Goal: Information Seeking & Learning: Learn about a topic

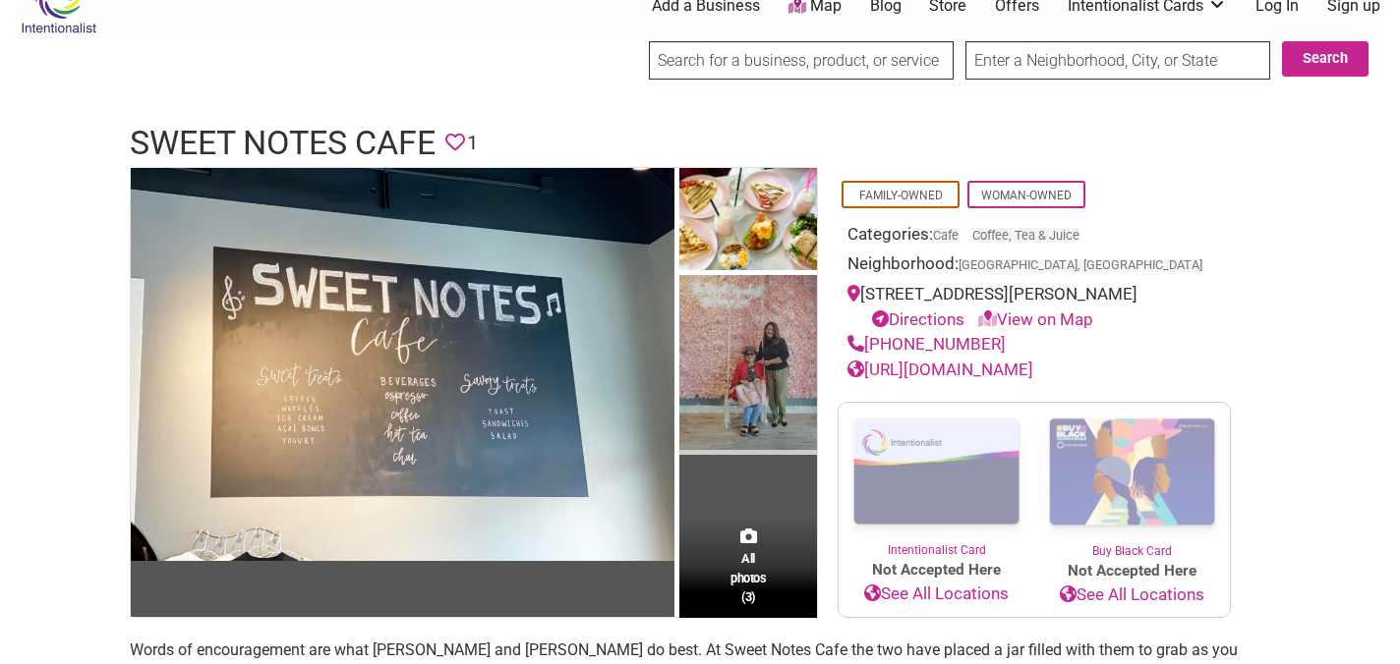
scroll to position [37, 0]
click at [779, 347] on img at bounding box center [748, 364] width 138 height 179
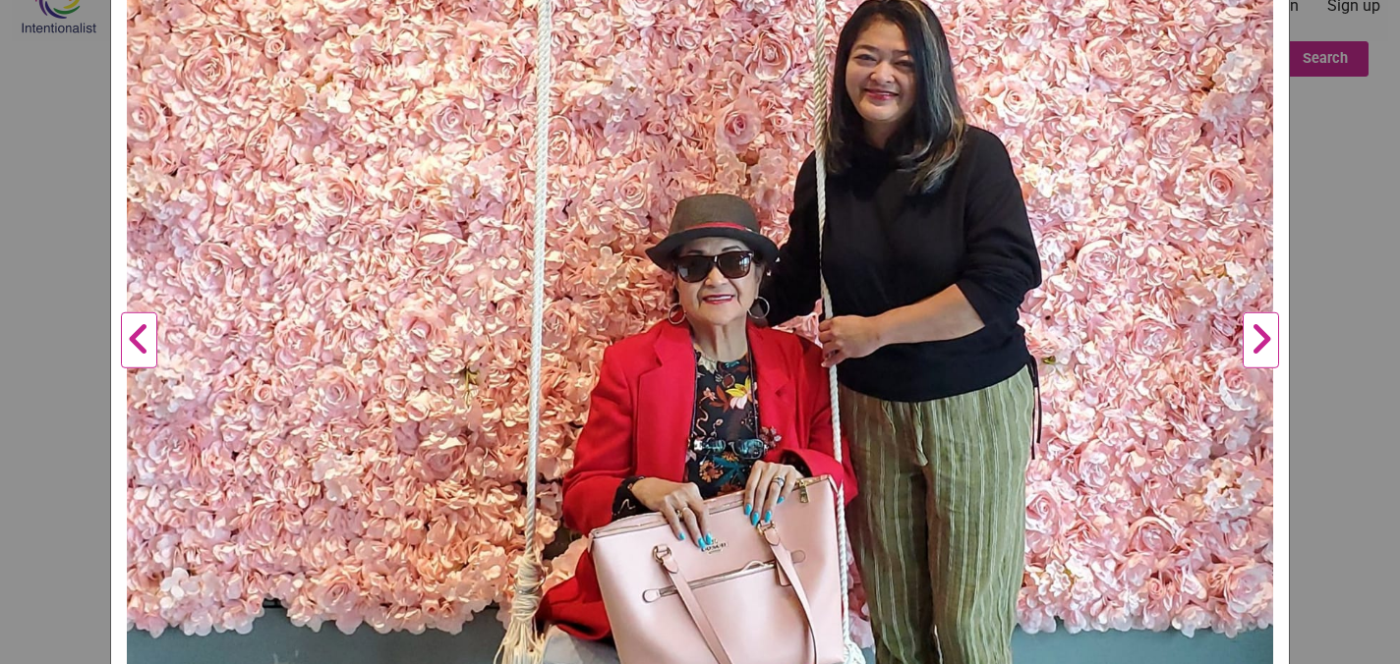
scroll to position [681, 0]
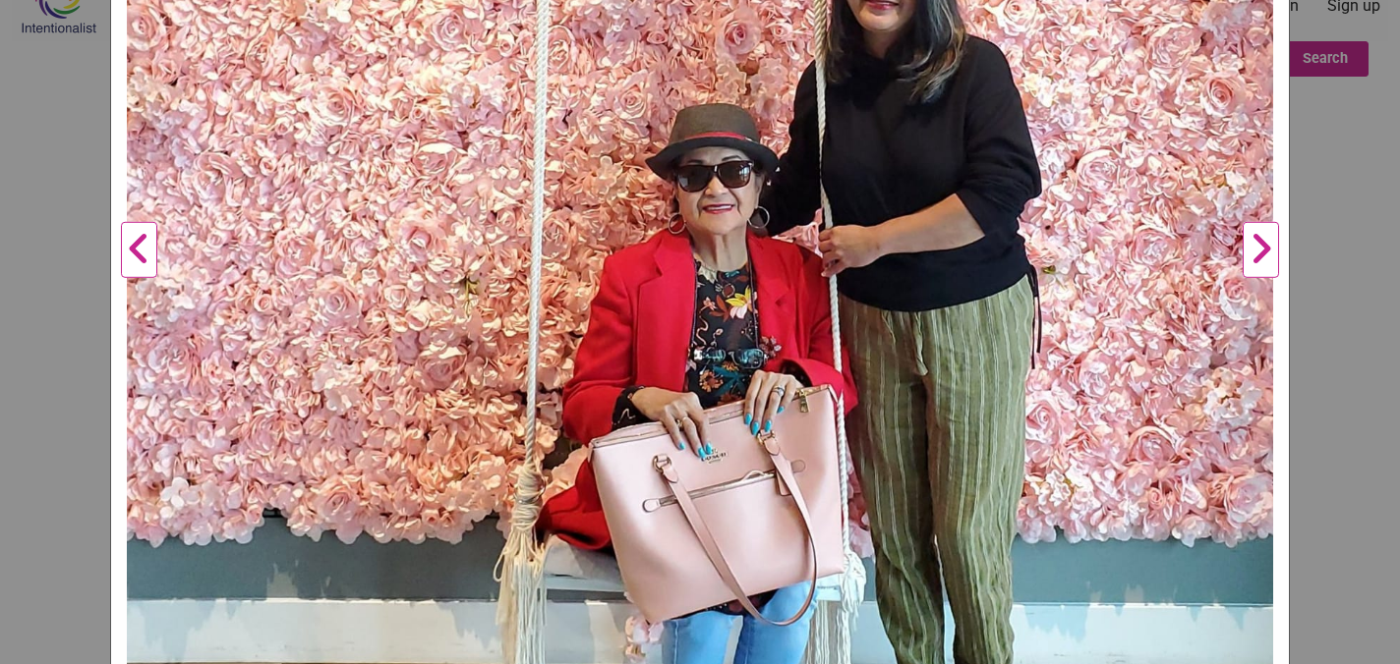
click at [1256, 250] on button "Next" at bounding box center [1261, 250] width 54 height 1470
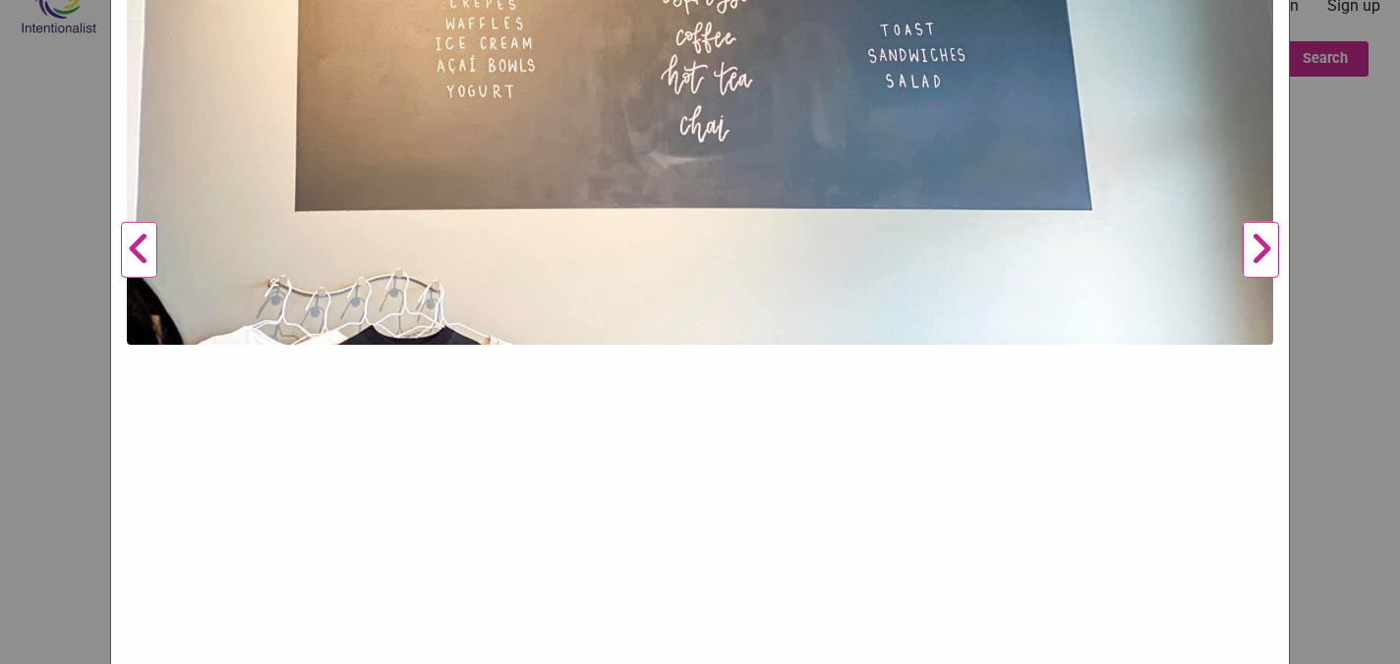
click at [1257, 251] on button "Next" at bounding box center [1261, 250] width 54 height 1470
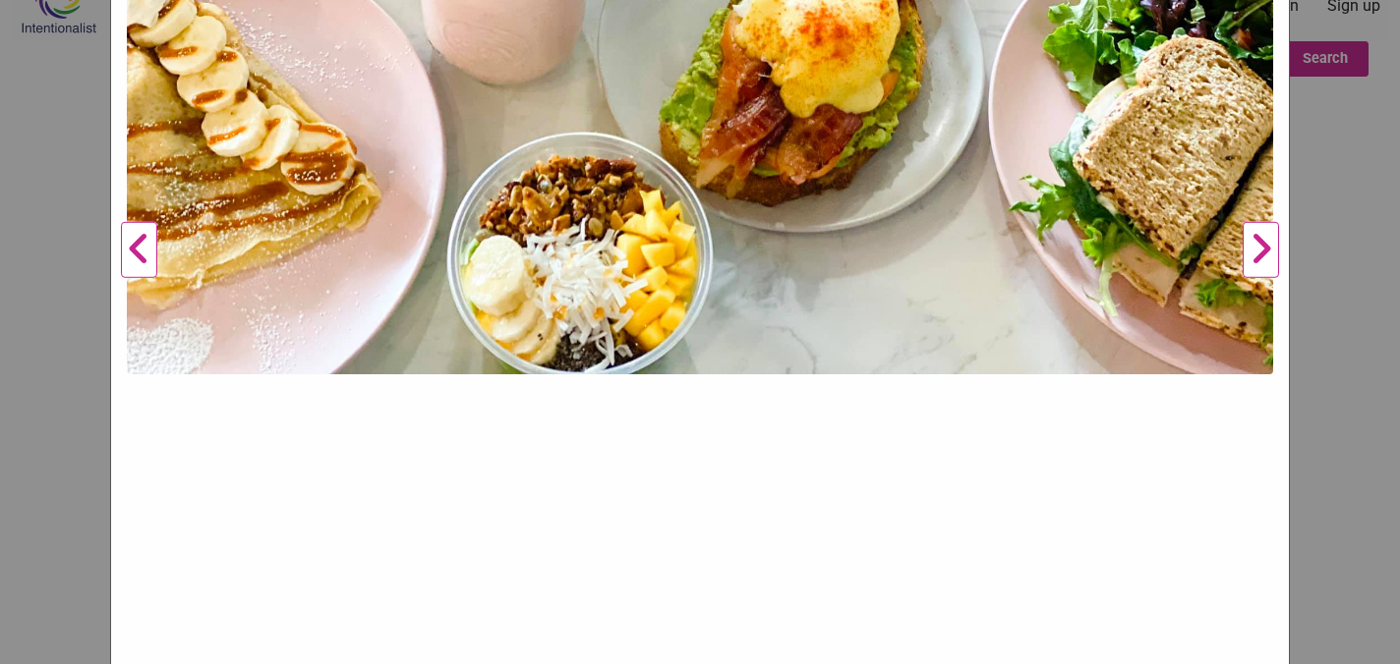
click at [1258, 251] on button "Next" at bounding box center [1261, 250] width 54 height 1470
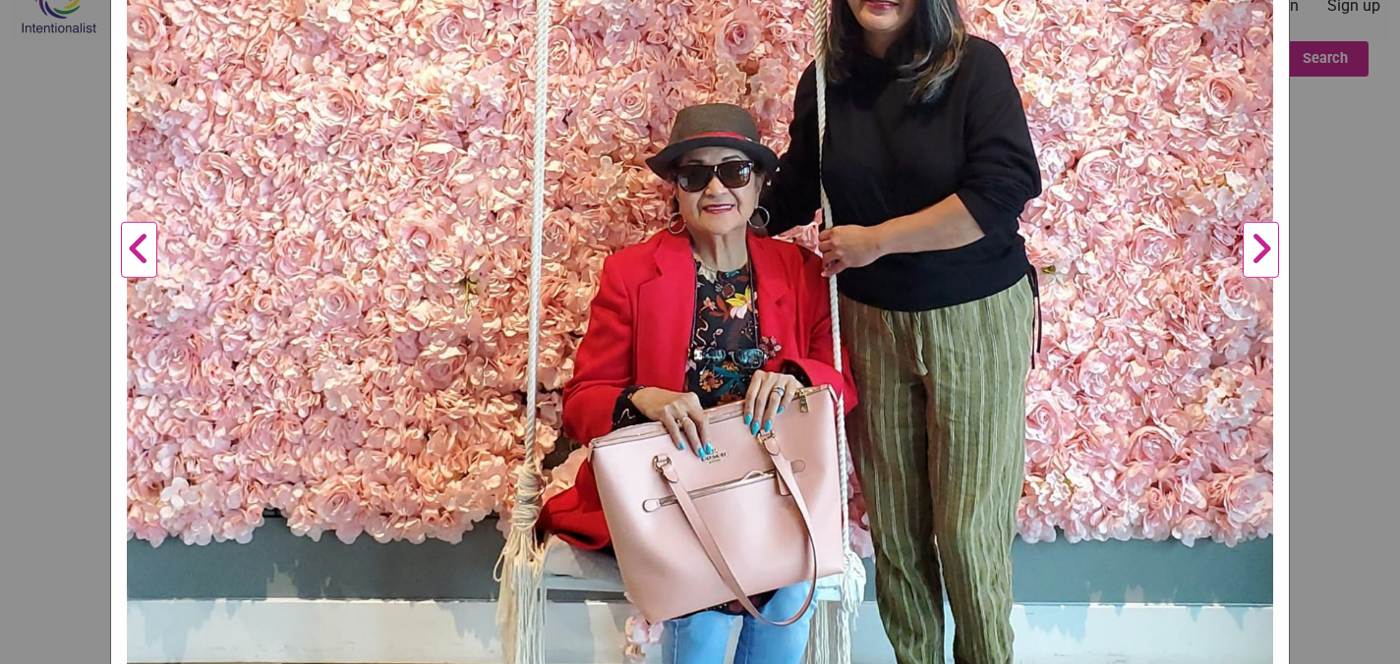
click at [1258, 252] on button "Next" at bounding box center [1261, 250] width 54 height 1470
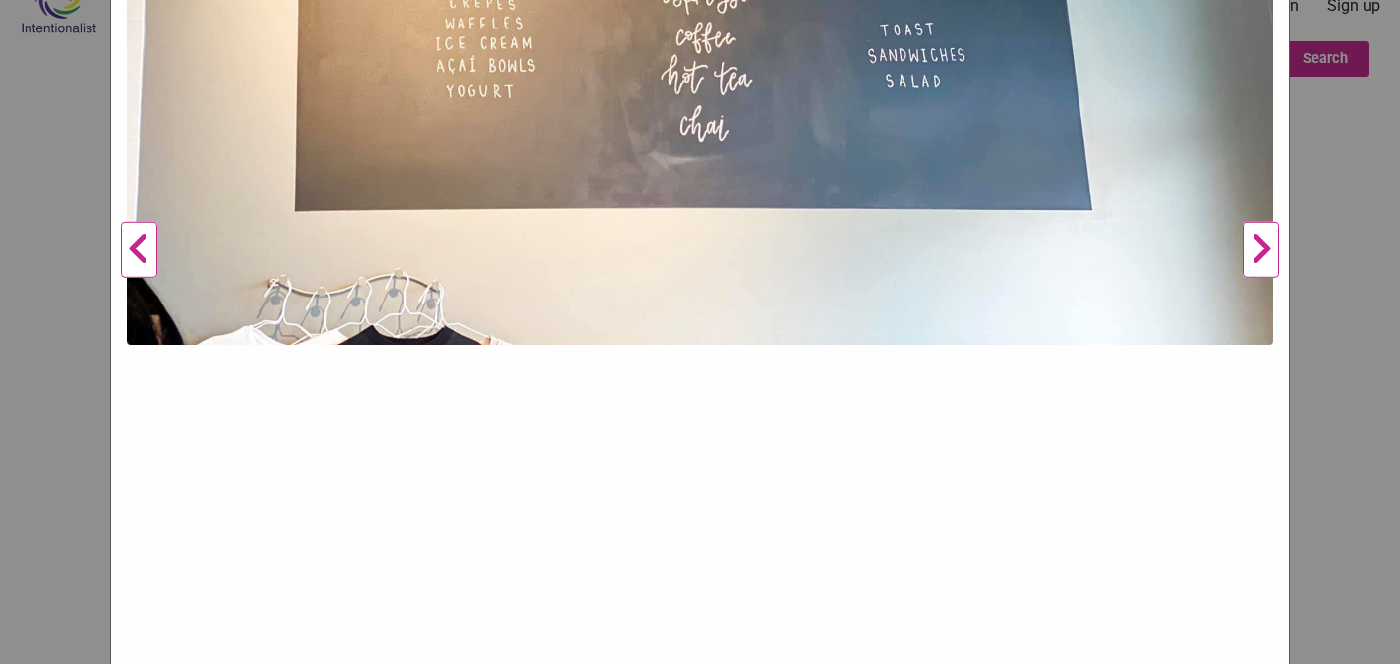
click at [1260, 254] on button "Next" at bounding box center [1261, 250] width 54 height 1470
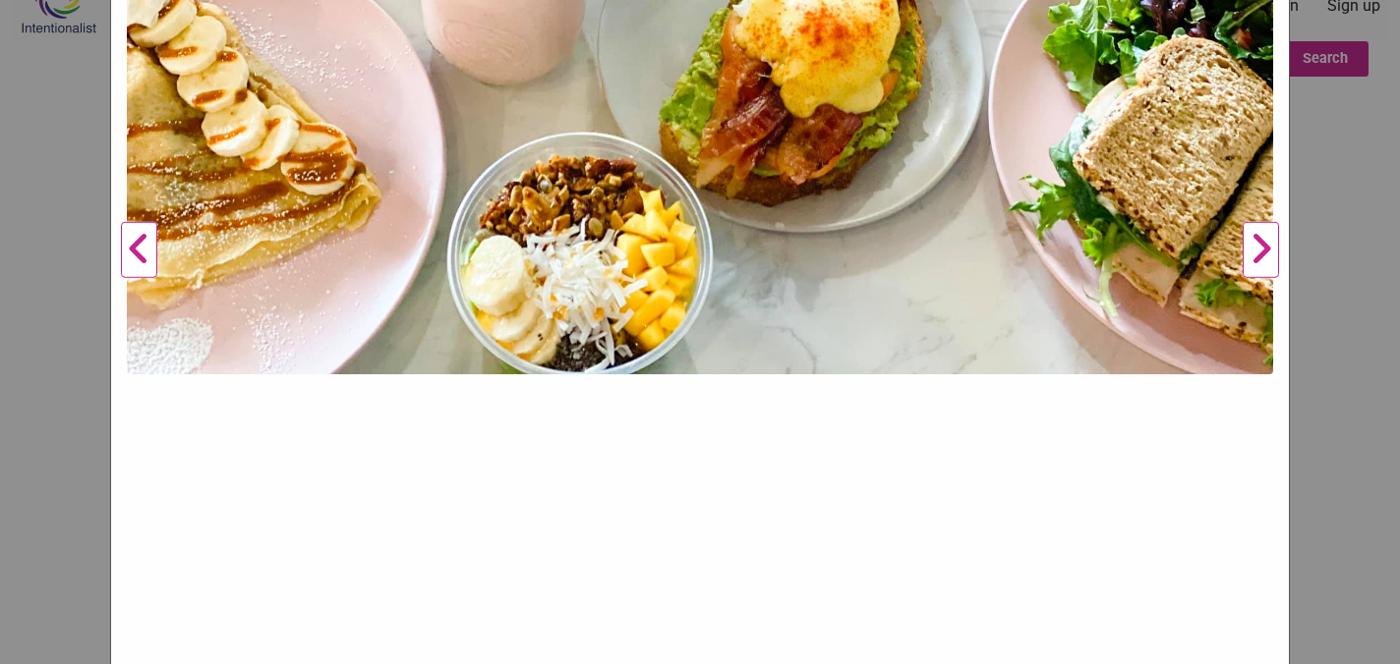
click at [1260, 255] on button "Next" at bounding box center [1261, 250] width 54 height 1470
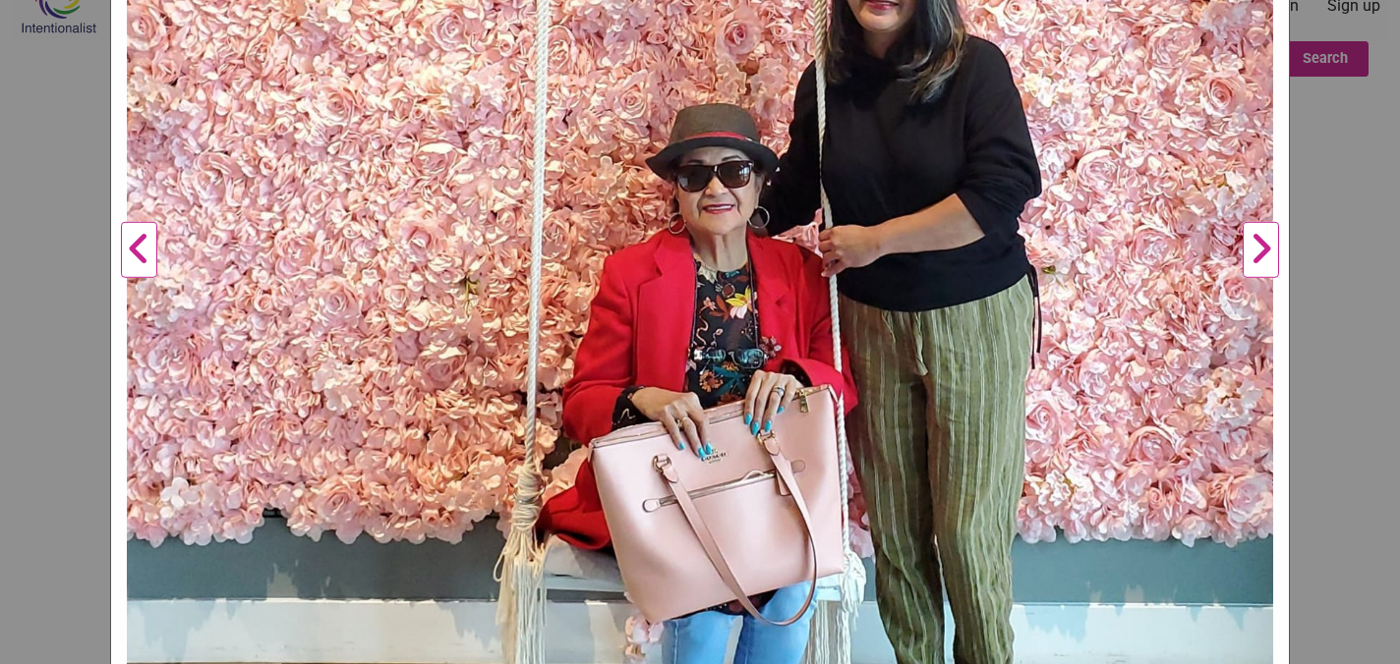
click at [1323, 239] on div "Sweet Notes Cafe Previous Next 1 2 3 ×" at bounding box center [700, 332] width 1400 height 664
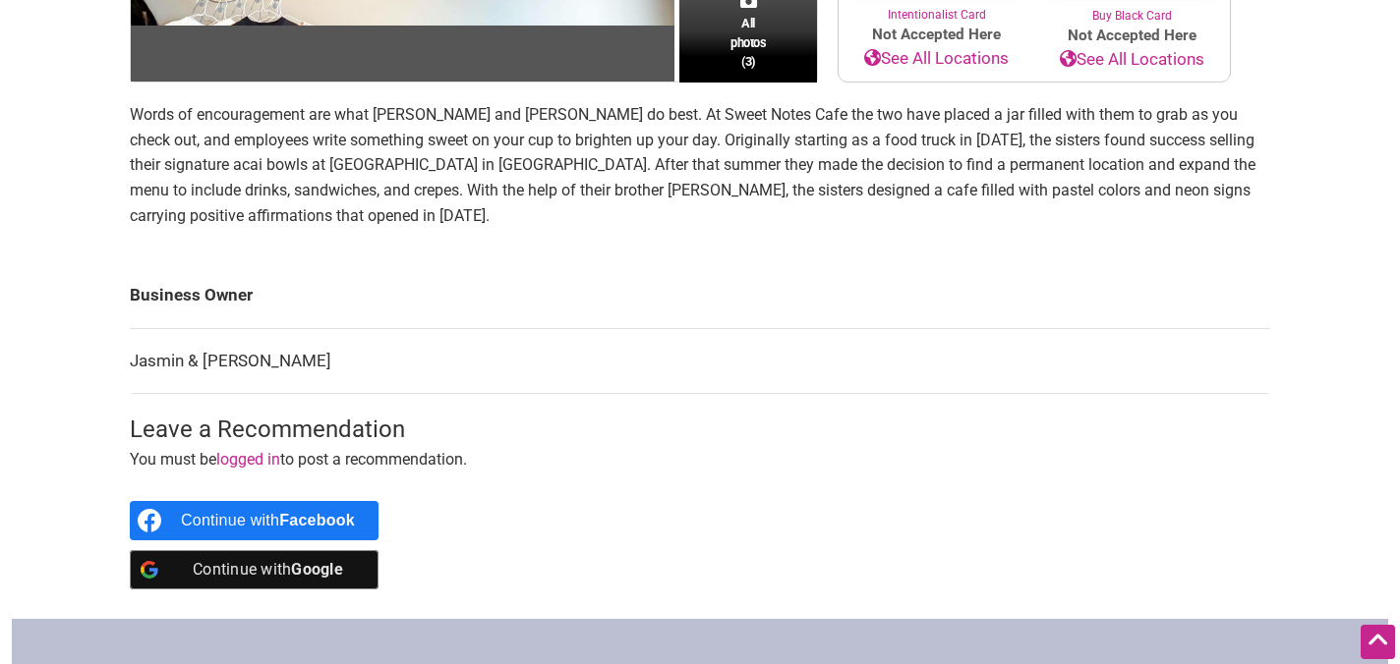
scroll to position [451, 0]
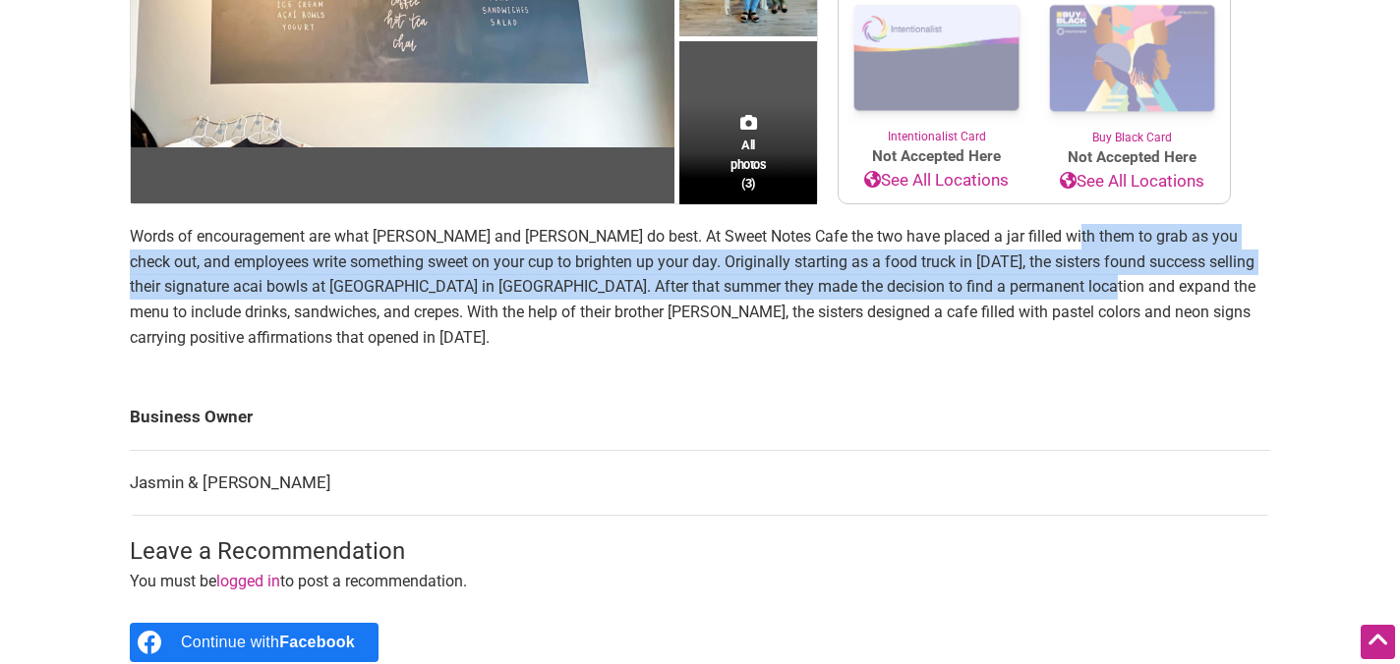
drag, startPoint x: 1061, startPoint y: 247, endPoint x: 1101, endPoint y: 330, distance: 92.8
click at [1101, 330] on p "Words of encouragement are what [PERSON_NAME] and [PERSON_NAME] do best. At Swe…" at bounding box center [700, 287] width 1140 height 126
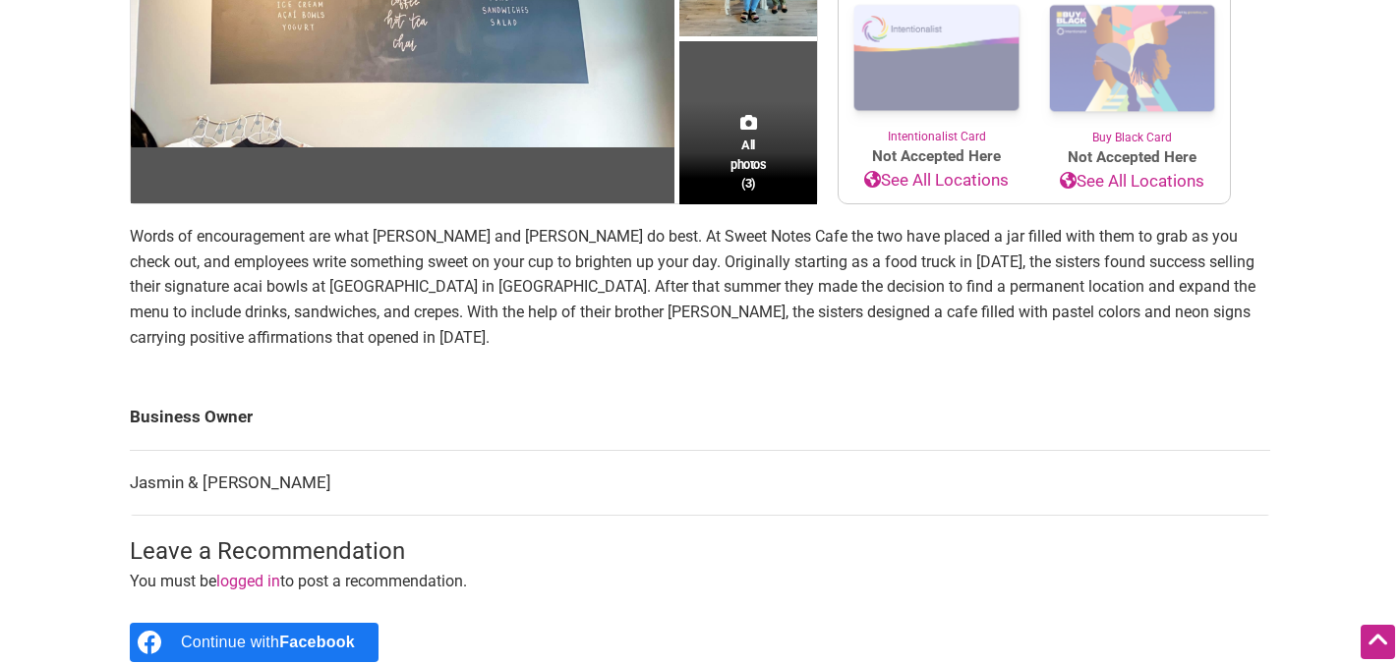
click at [1102, 332] on p "Words of encouragement are what [PERSON_NAME] and [PERSON_NAME] do best. At Swe…" at bounding box center [700, 287] width 1140 height 126
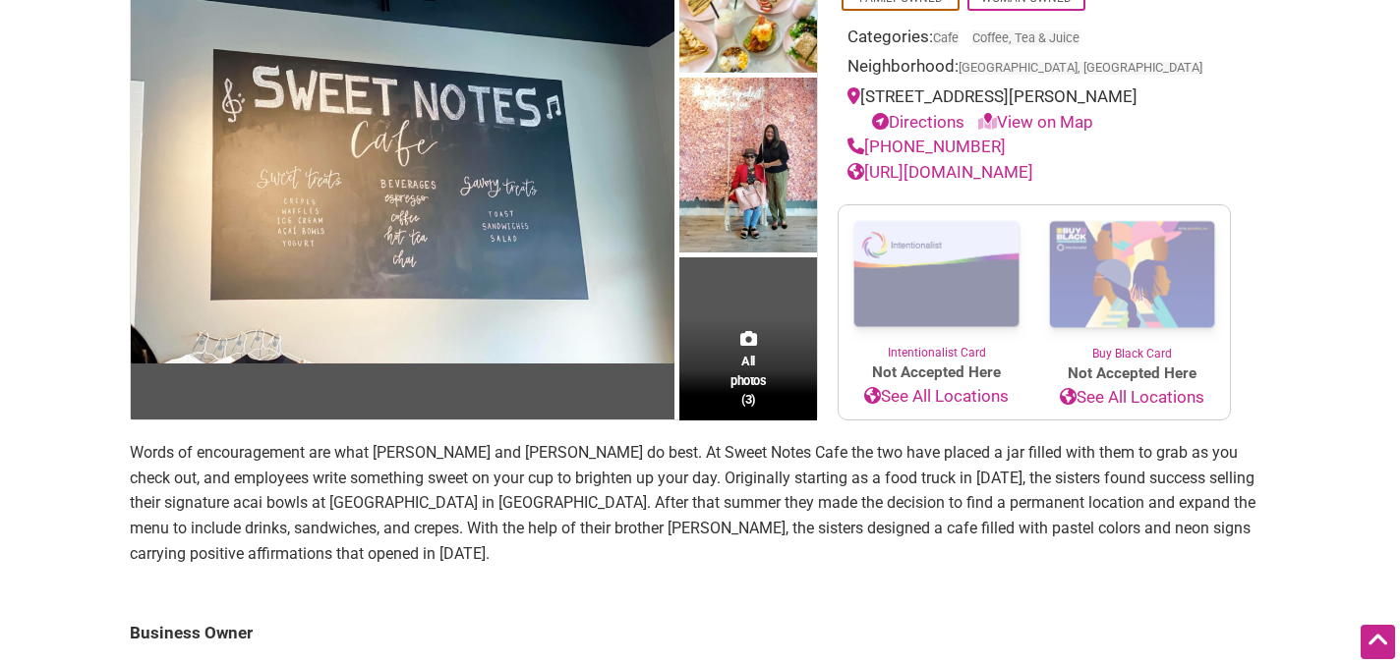
scroll to position [228, 0]
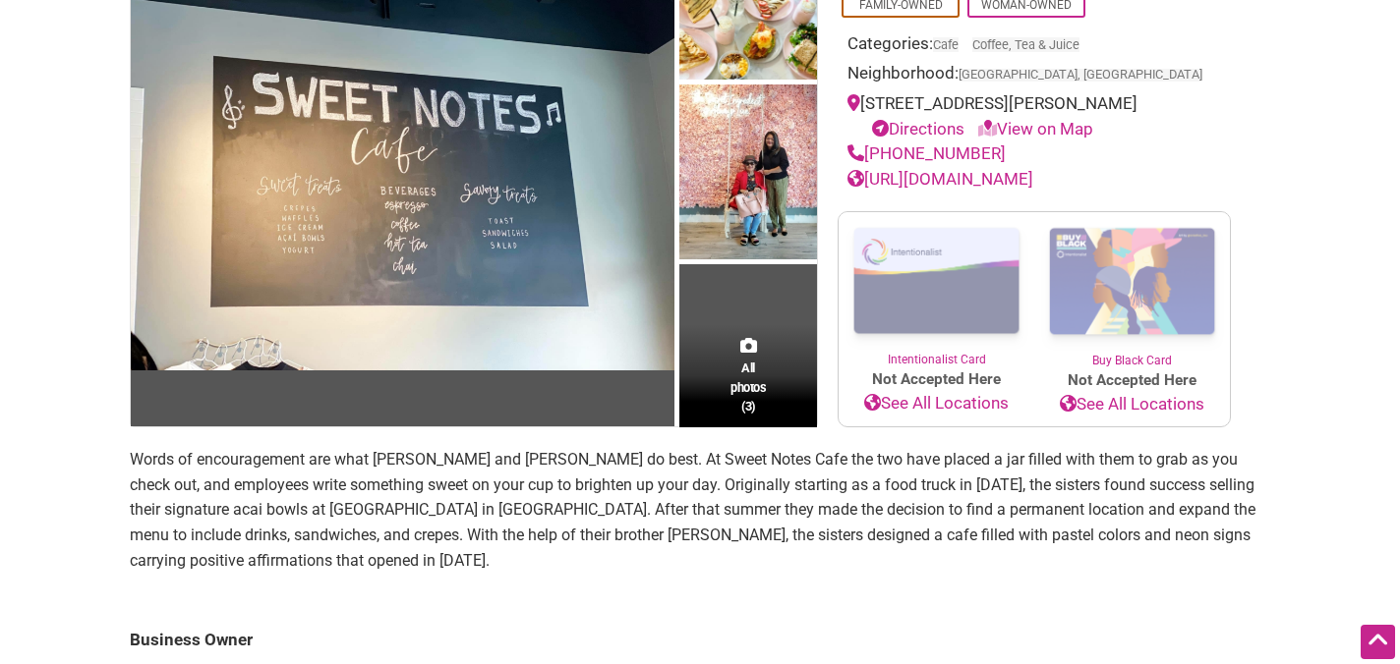
click at [753, 369] on span "All photos (3)" at bounding box center [747, 387] width 35 height 56
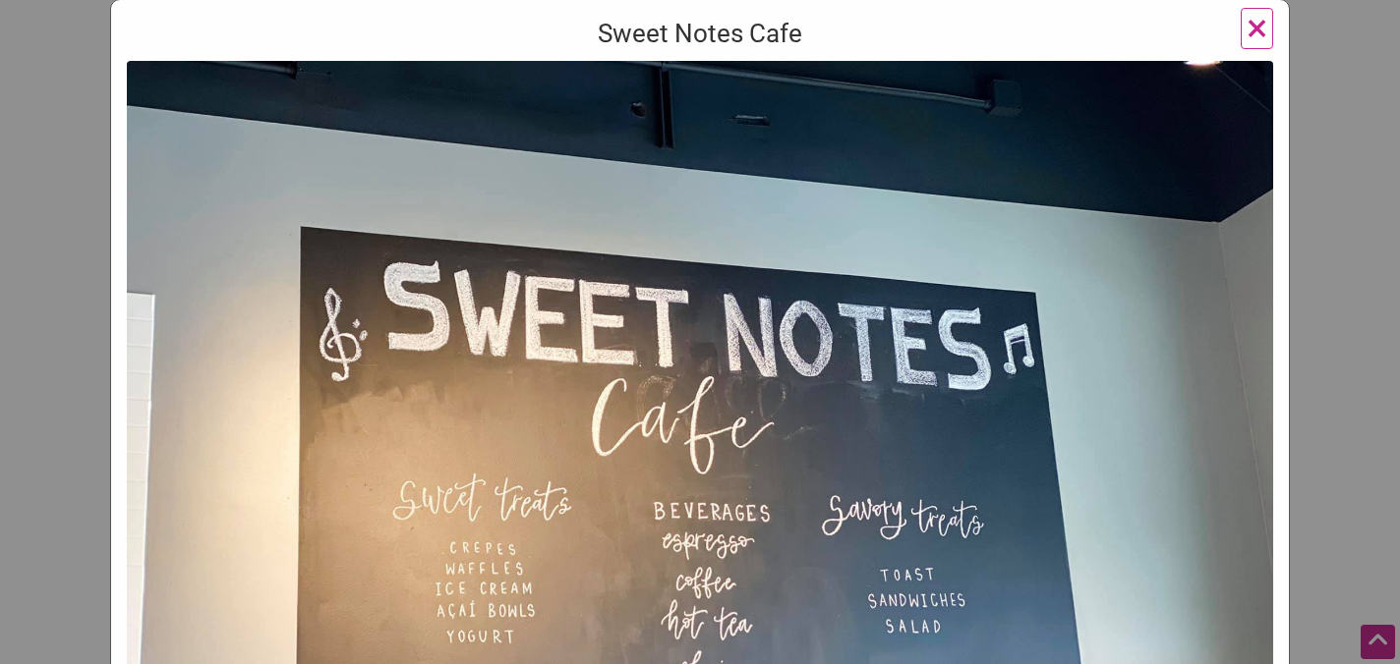
scroll to position [980, 0]
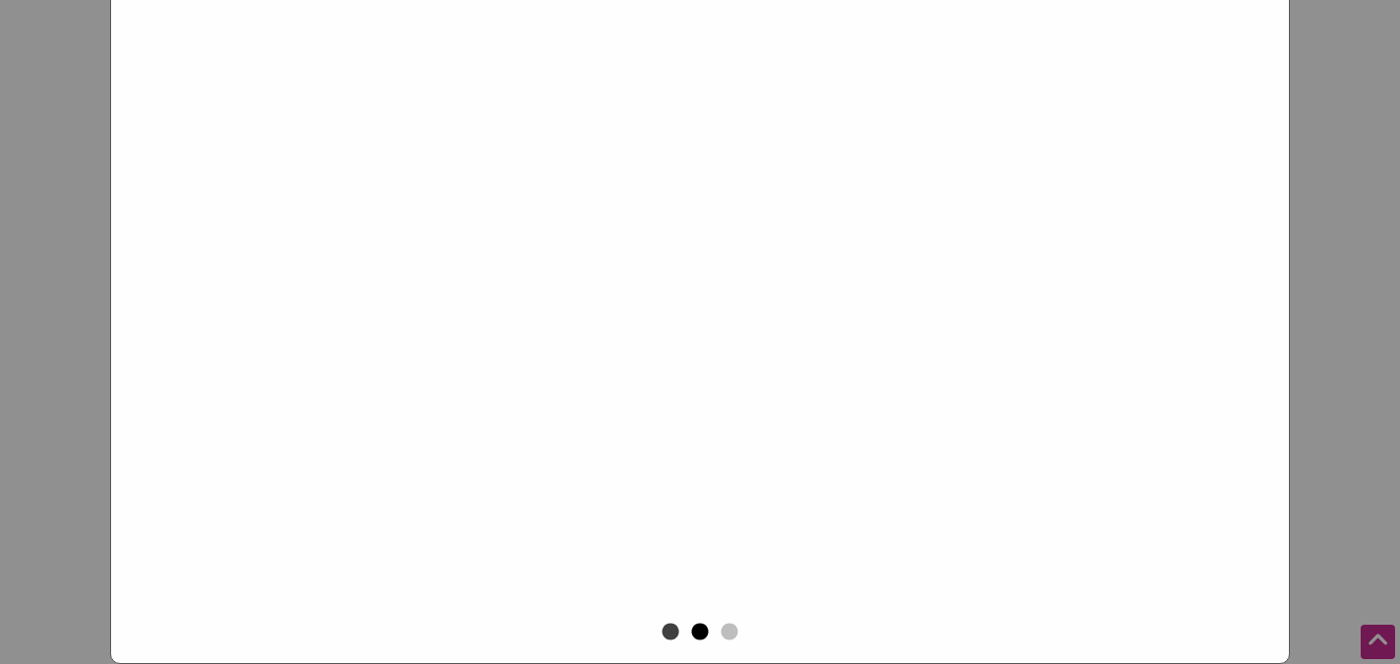
click at [700, 636] on button "2" at bounding box center [700, 633] width 20 height 20
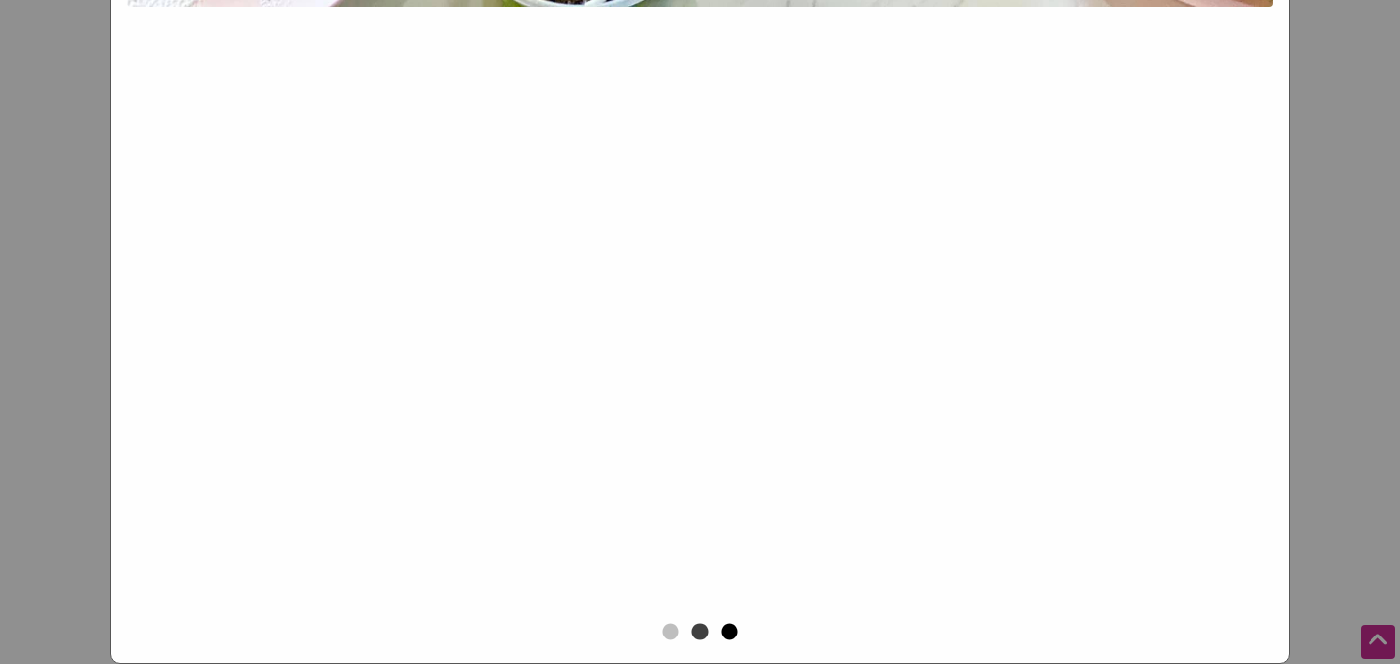
click at [724, 637] on button "3" at bounding box center [730, 633] width 20 height 20
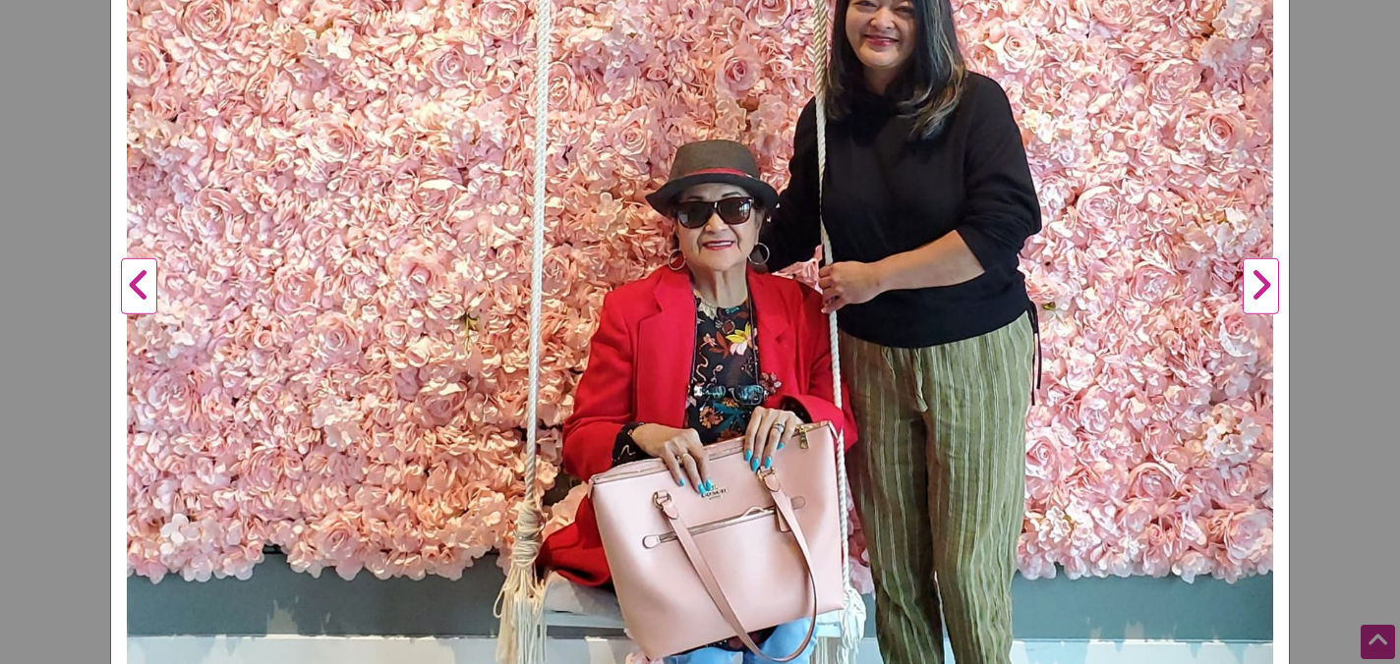
scroll to position [569, 0]
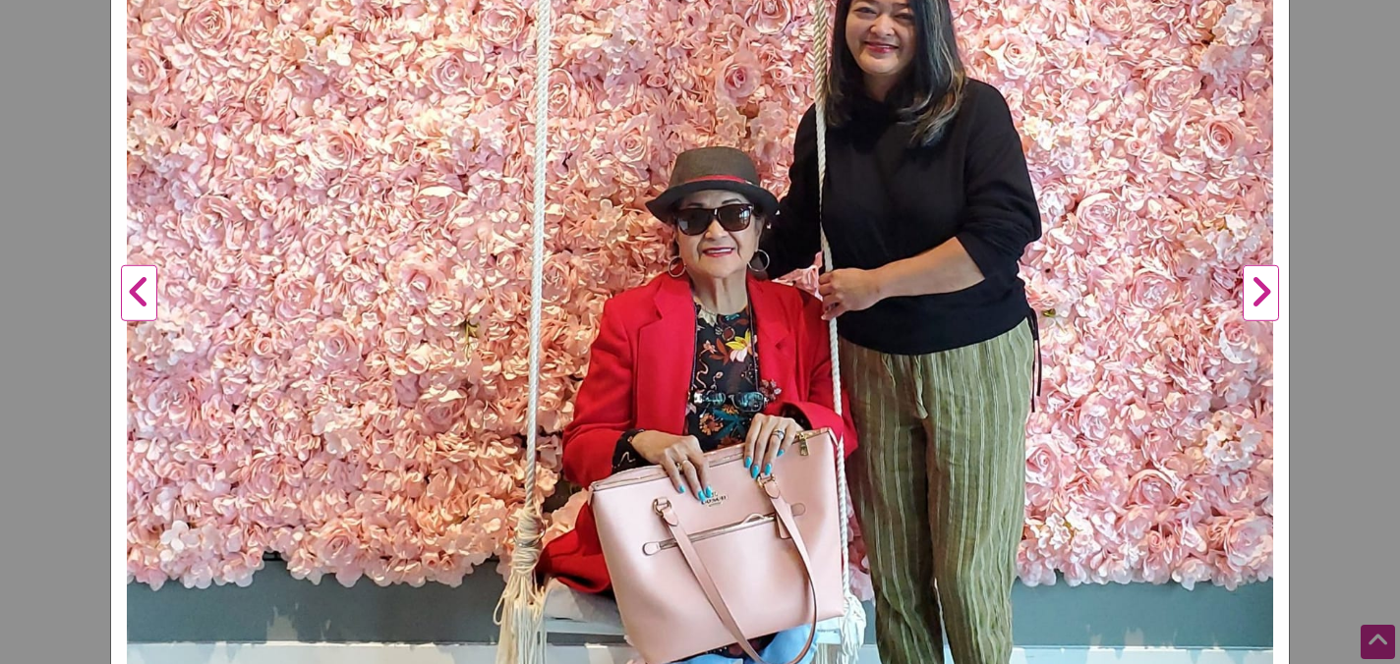
click at [1326, 145] on div "Sweet Notes Cafe Previous Next 1 2 3 ×" at bounding box center [700, 332] width 1400 height 664
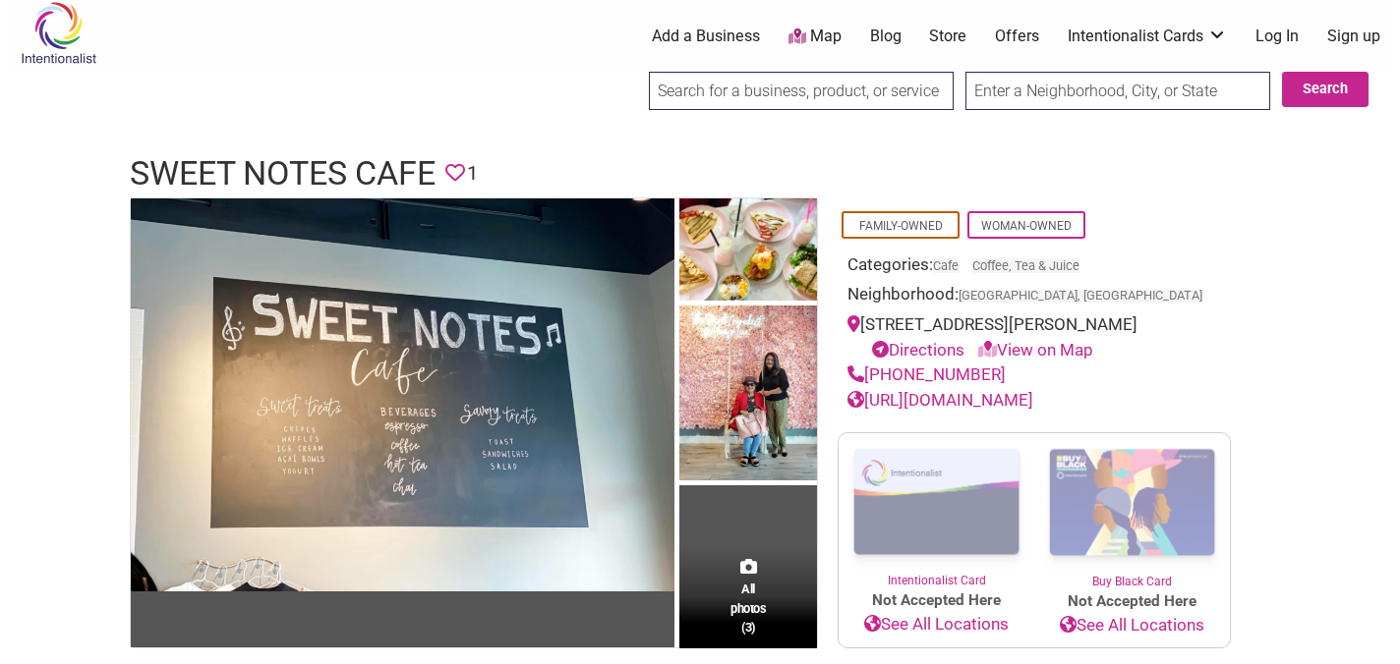
scroll to position [9, 0]
